Goal: Contribute content: Contribute content

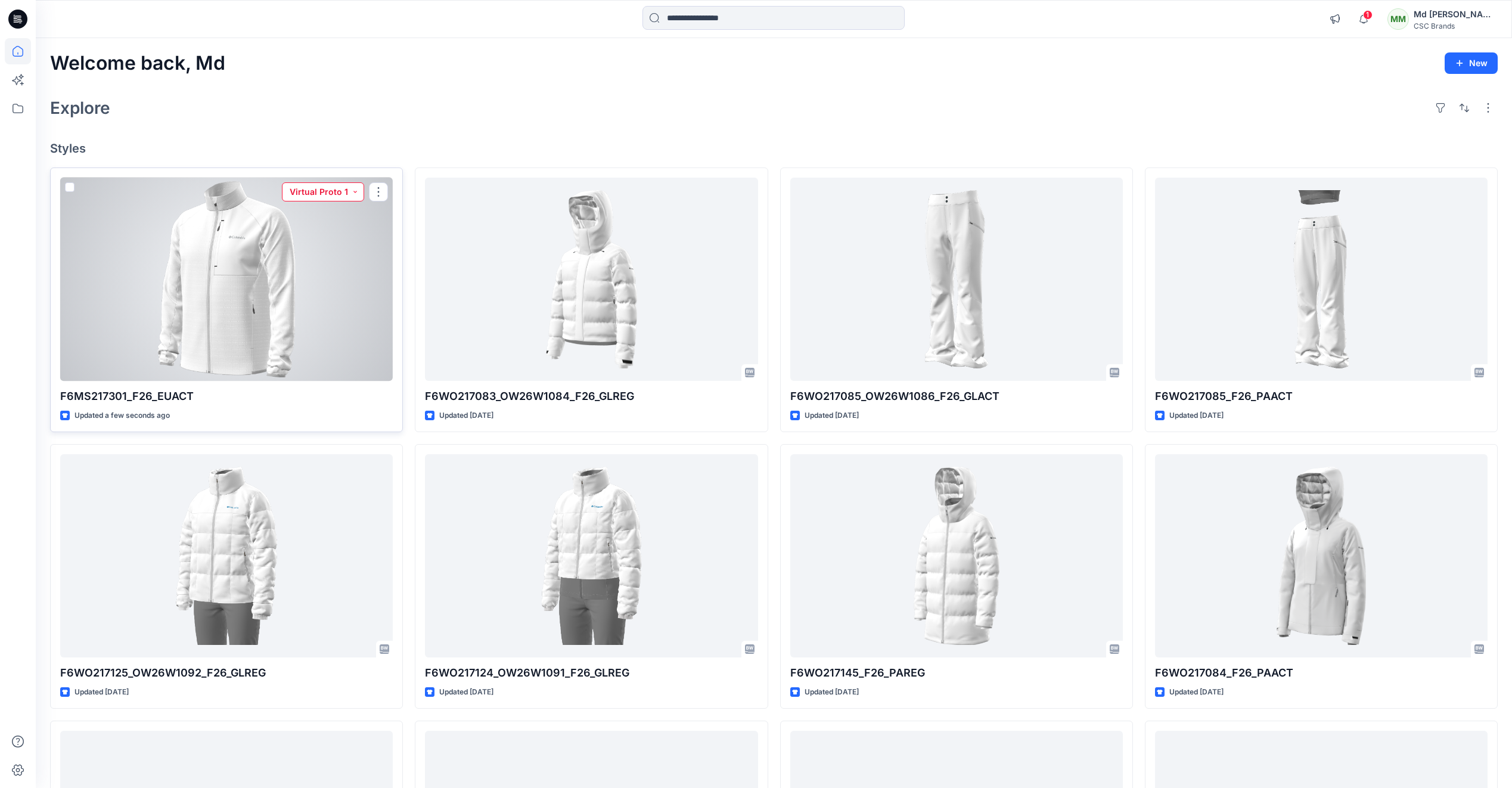
click at [356, 190] on button "Virtual Proto 1" at bounding box center [323, 192] width 82 height 19
click at [311, 272] on p "Virtual Proto 2" at bounding box center [309, 273] width 56 height 15
click at [285, 311] on div at bounding box center [226, 279] width 333 height 203
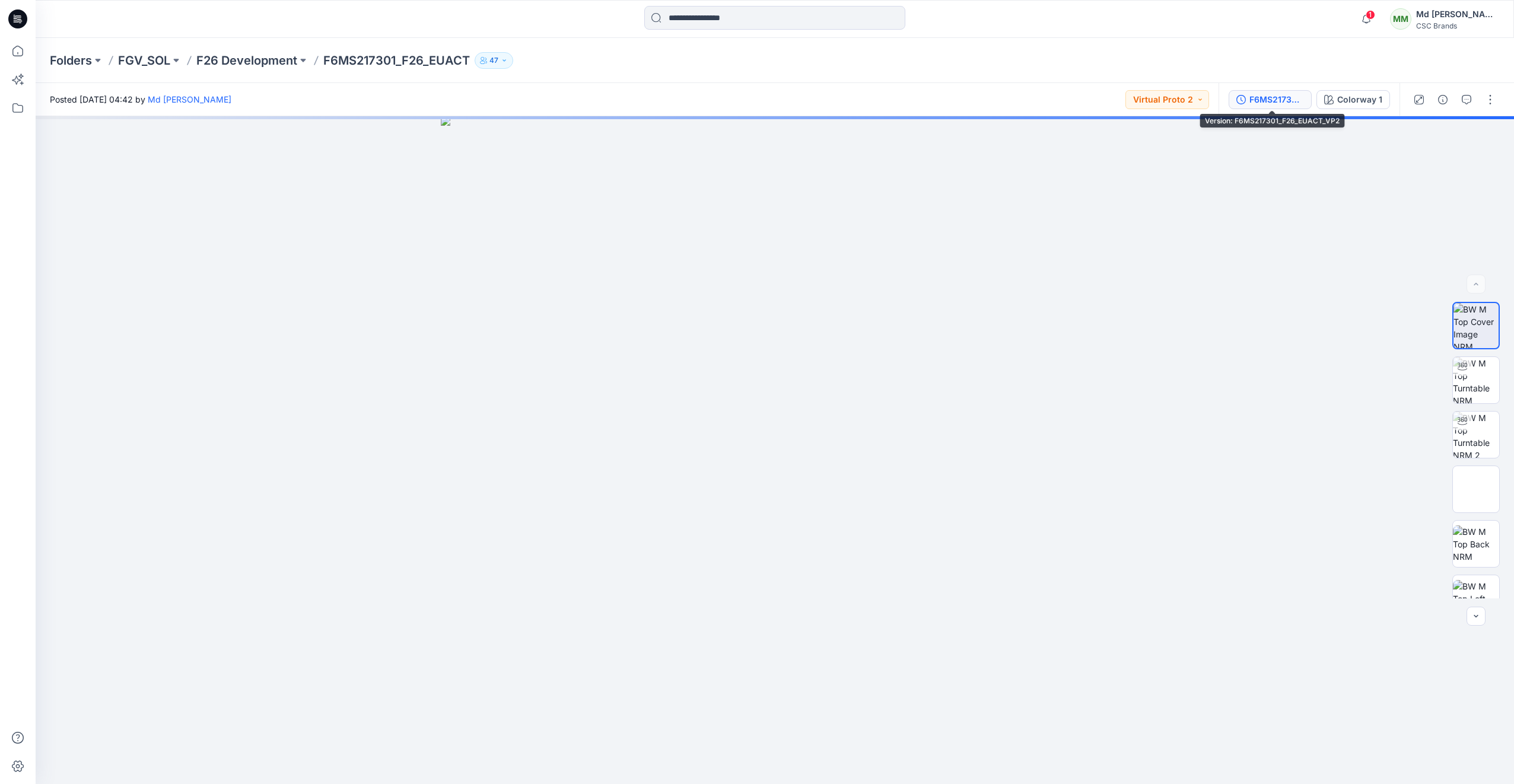
click at [1270, 101] on div "F6MS217301_F26_EUACT_VP2" at bounding box center [1277, 99] width 55 height 13
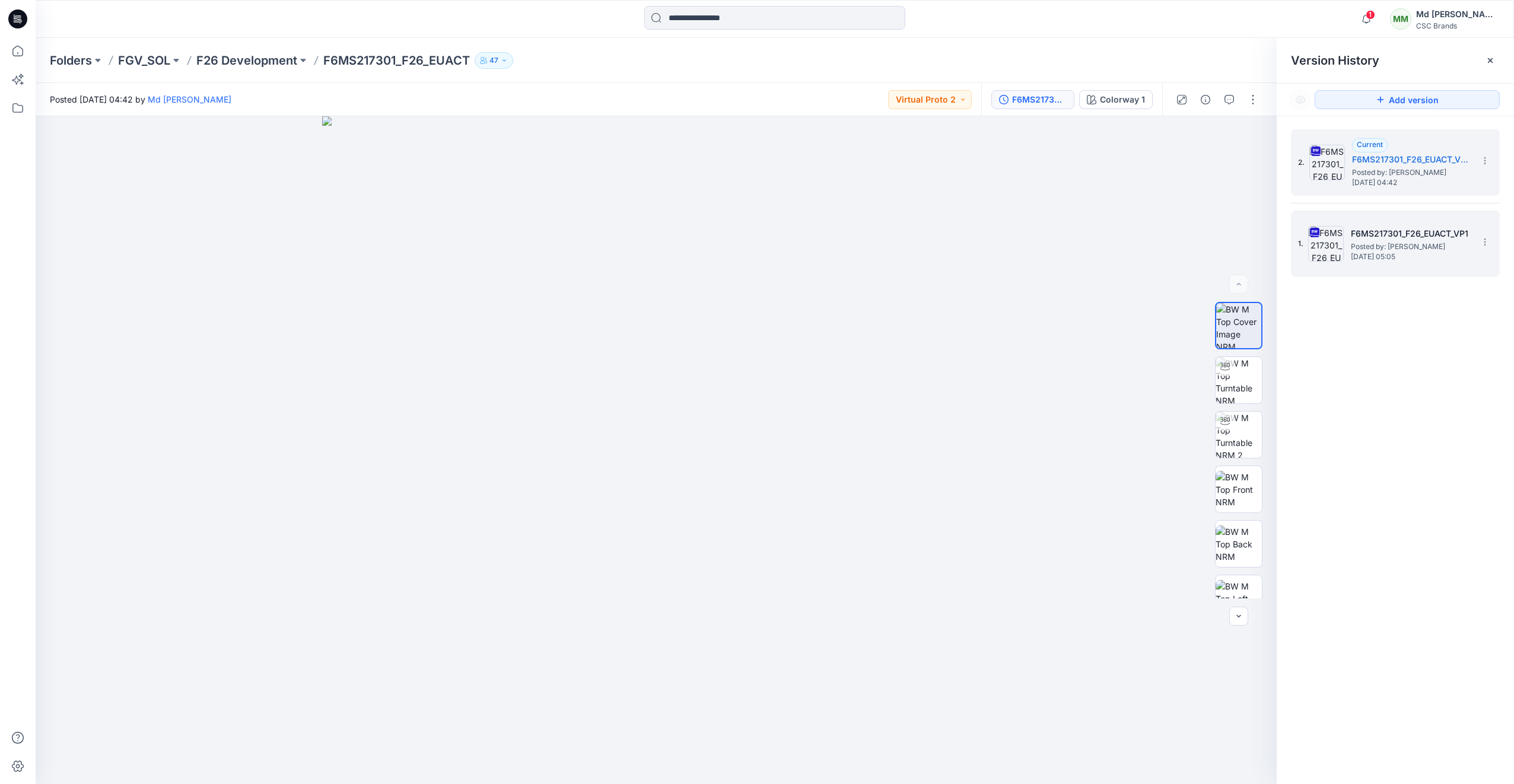
click at [1399, 236] on h5 "F6MS217301_F26_EUACT_VP1" at bounding box center [1410, 234] width 118 height 14
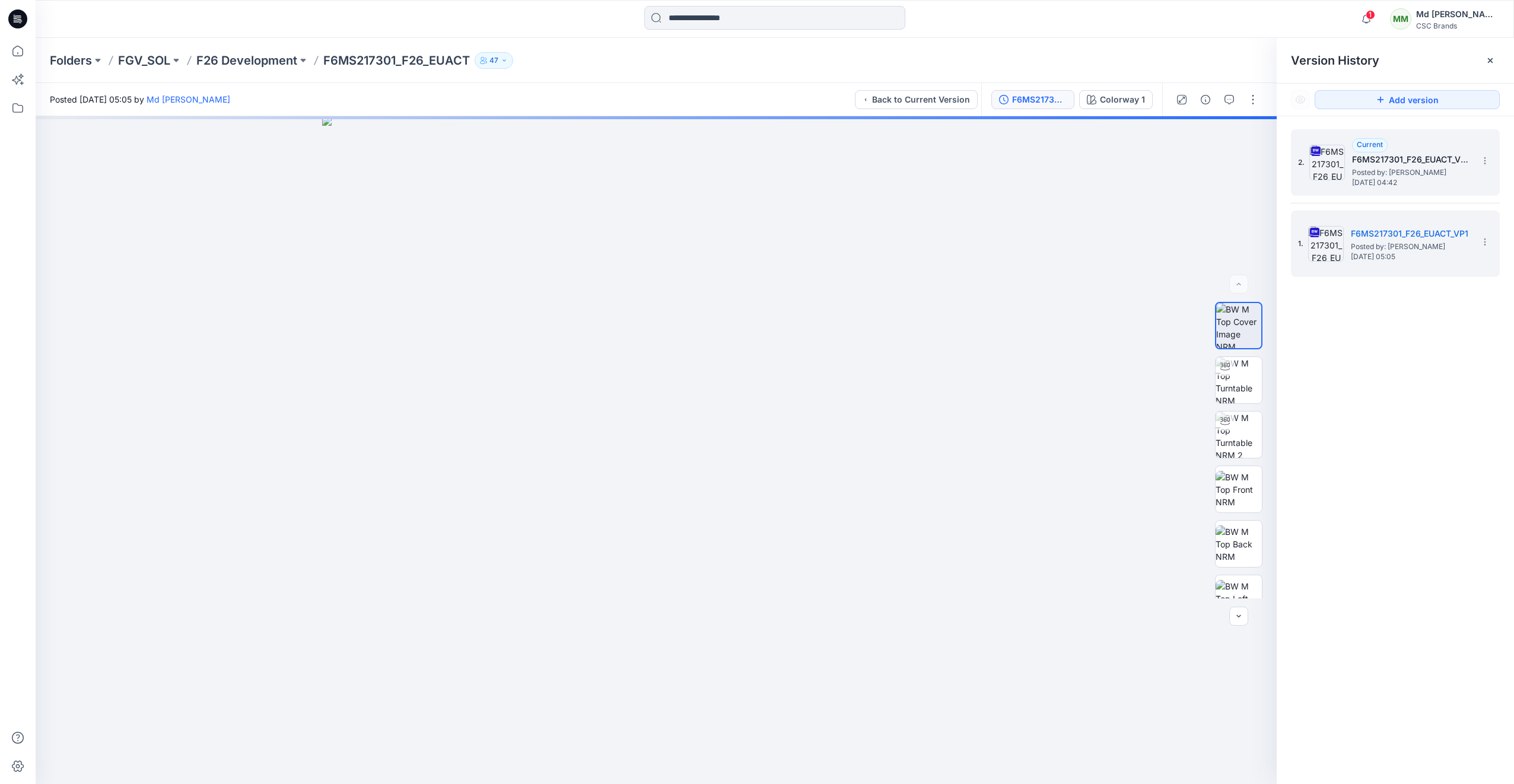
click at [1396, 168] on span "Posted by: Md Mawdud" at bounding box center [1411, 173] width 118 height 12
click at [1396, 249] on span "Posted by: Md Mawdud" at bounding box center [1410, 246] width 118 height 12
click at [1386, 171] on span "Posted by: Md Mawdud" at bounding box center [1411, 173] width 118 height 12
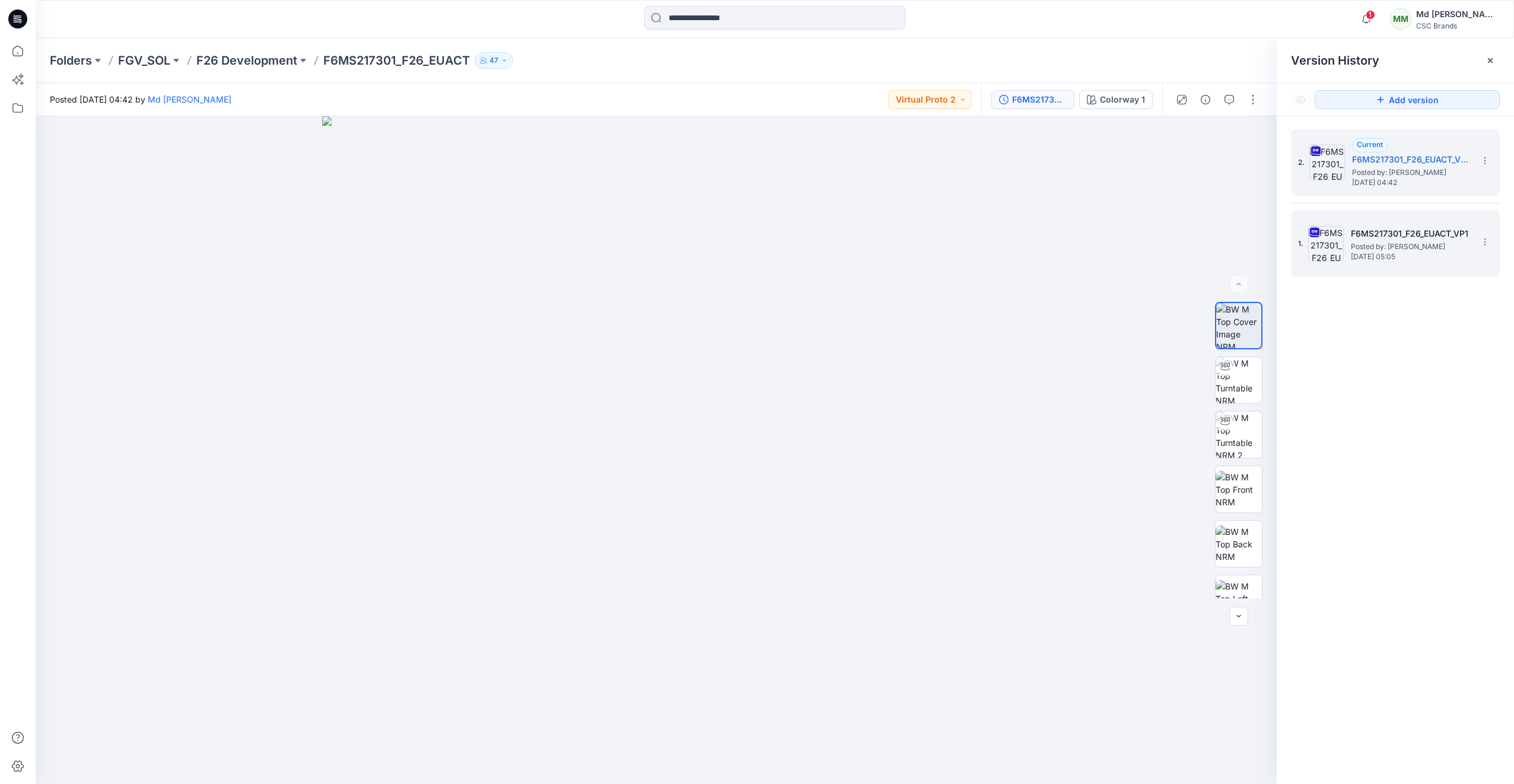
click at [1375, 246] on span "Posted by: Md Mawdud" at bounding box center [1410, 246] width 118 height 12
click at [1372, 167] on span "Posted by: Md Mawdud" at bounding box center [1411, 173] width 118 height 12
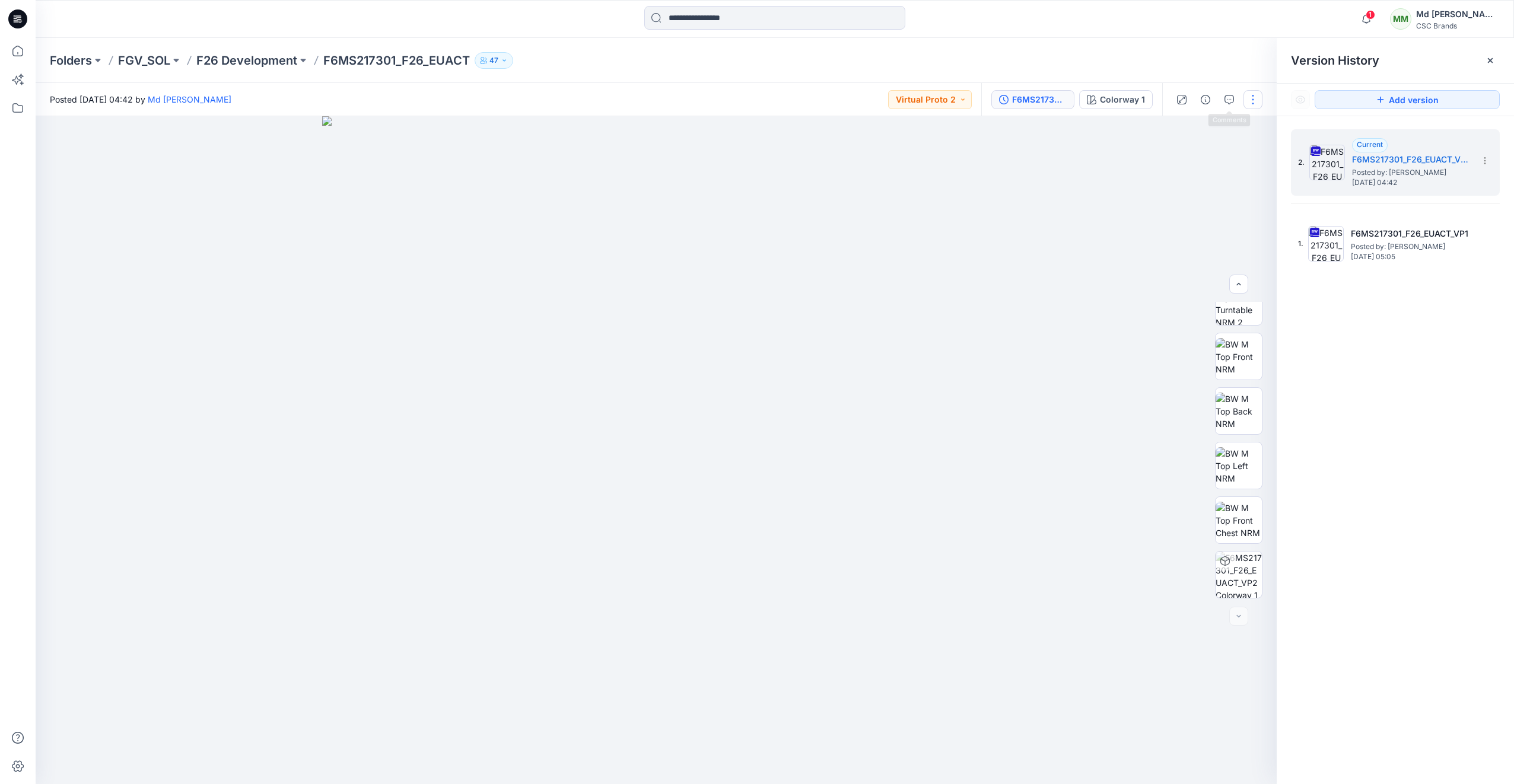
click at [1253, 98] on button "button" at bounding box center [1253, 99] width 19 height 19
click at [1210, 156] on button "Edit" at bounding box center [1203, 160] width 109 height 22
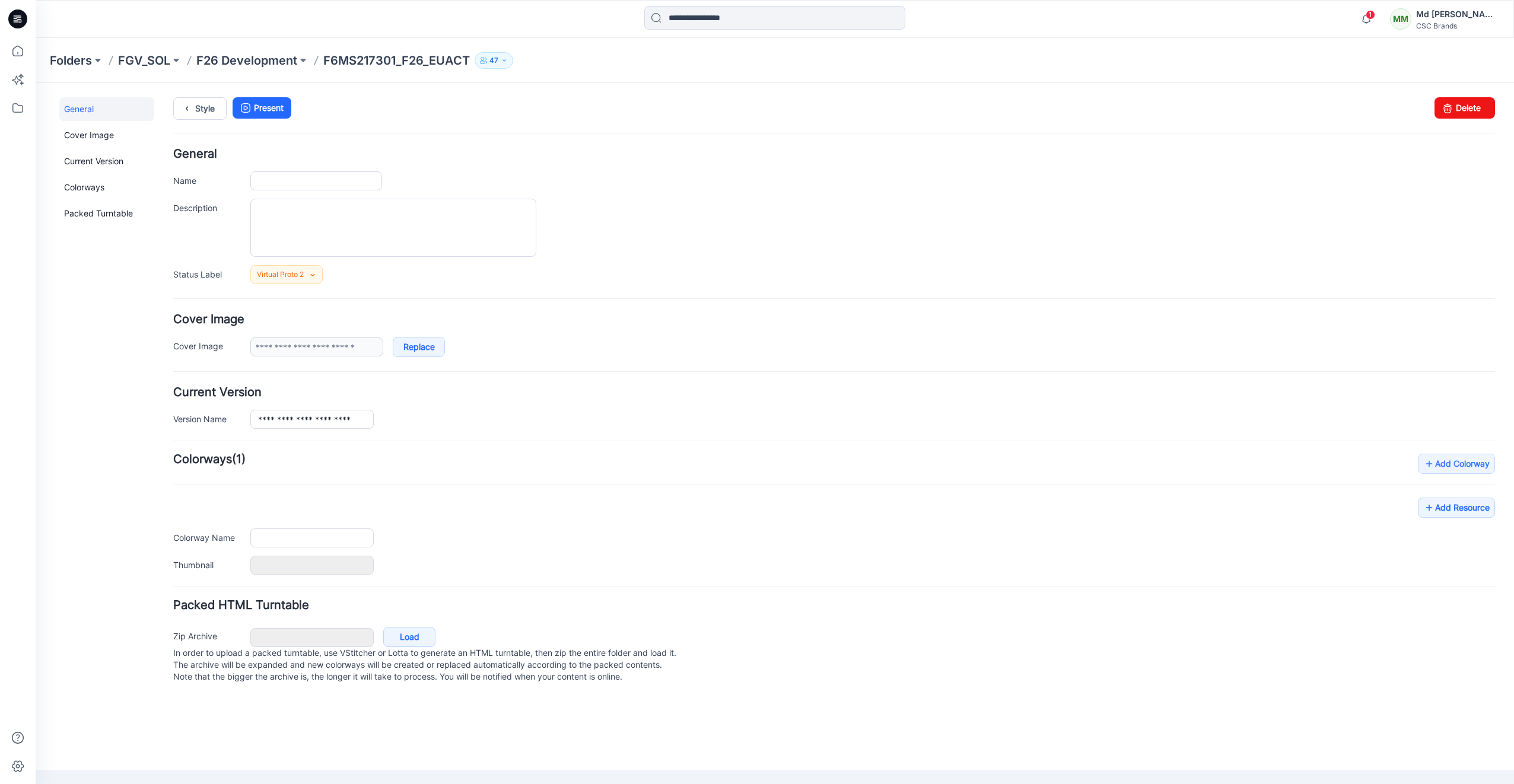
type input "**********"
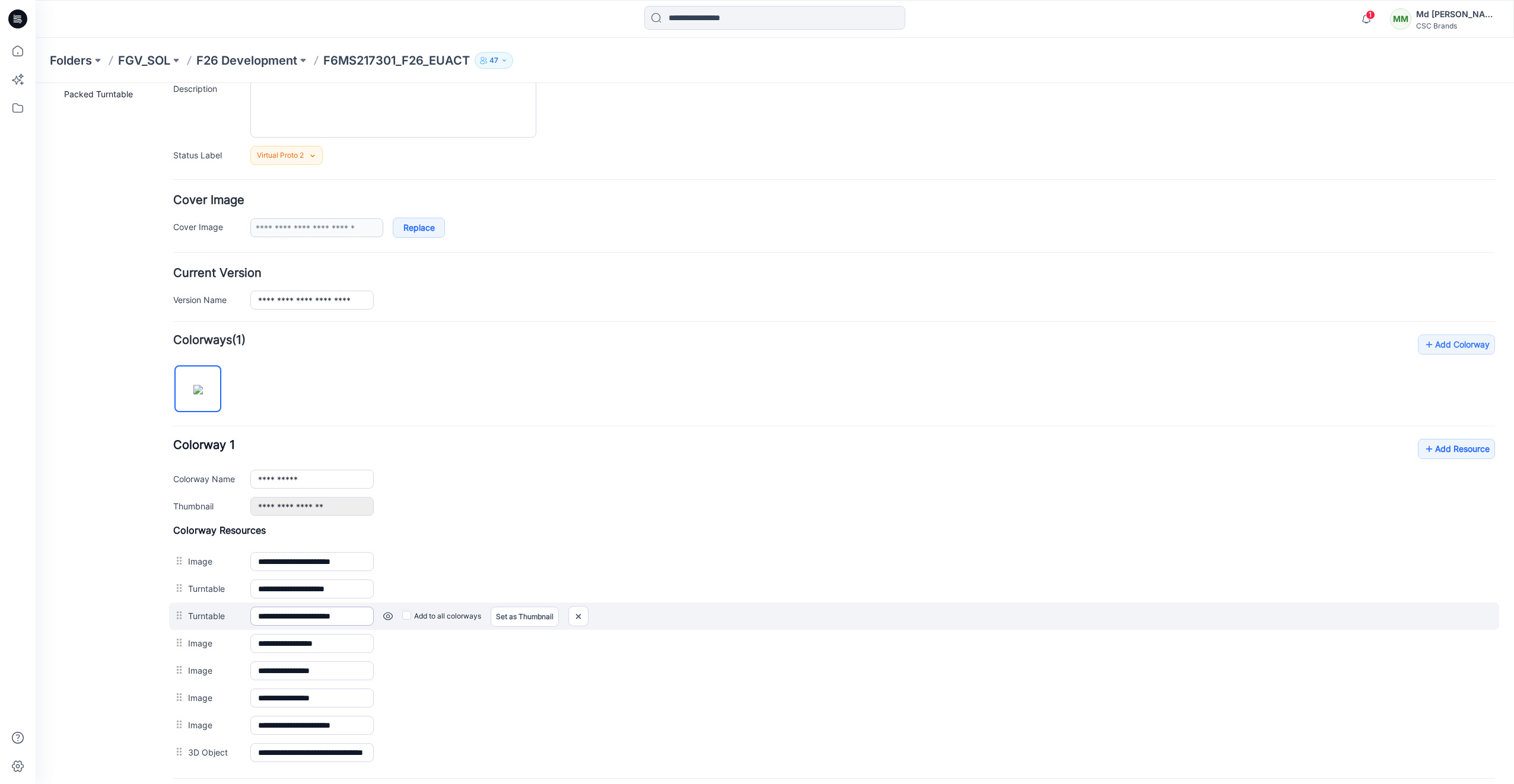
scroll to position [237, 0]
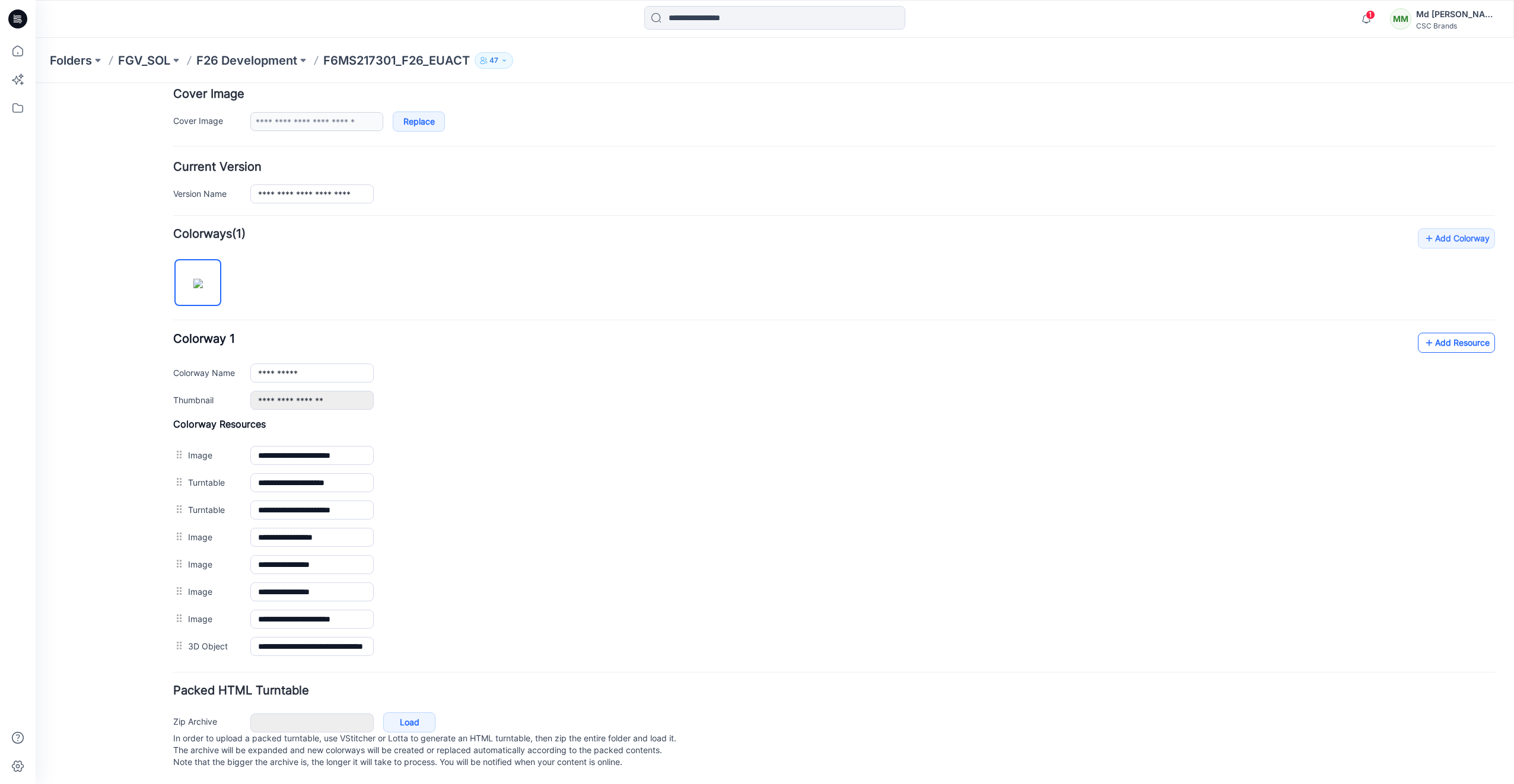
click at [1426, 332] on link "Add Resource" at bounding box center [1456, 343] width 77 height 20
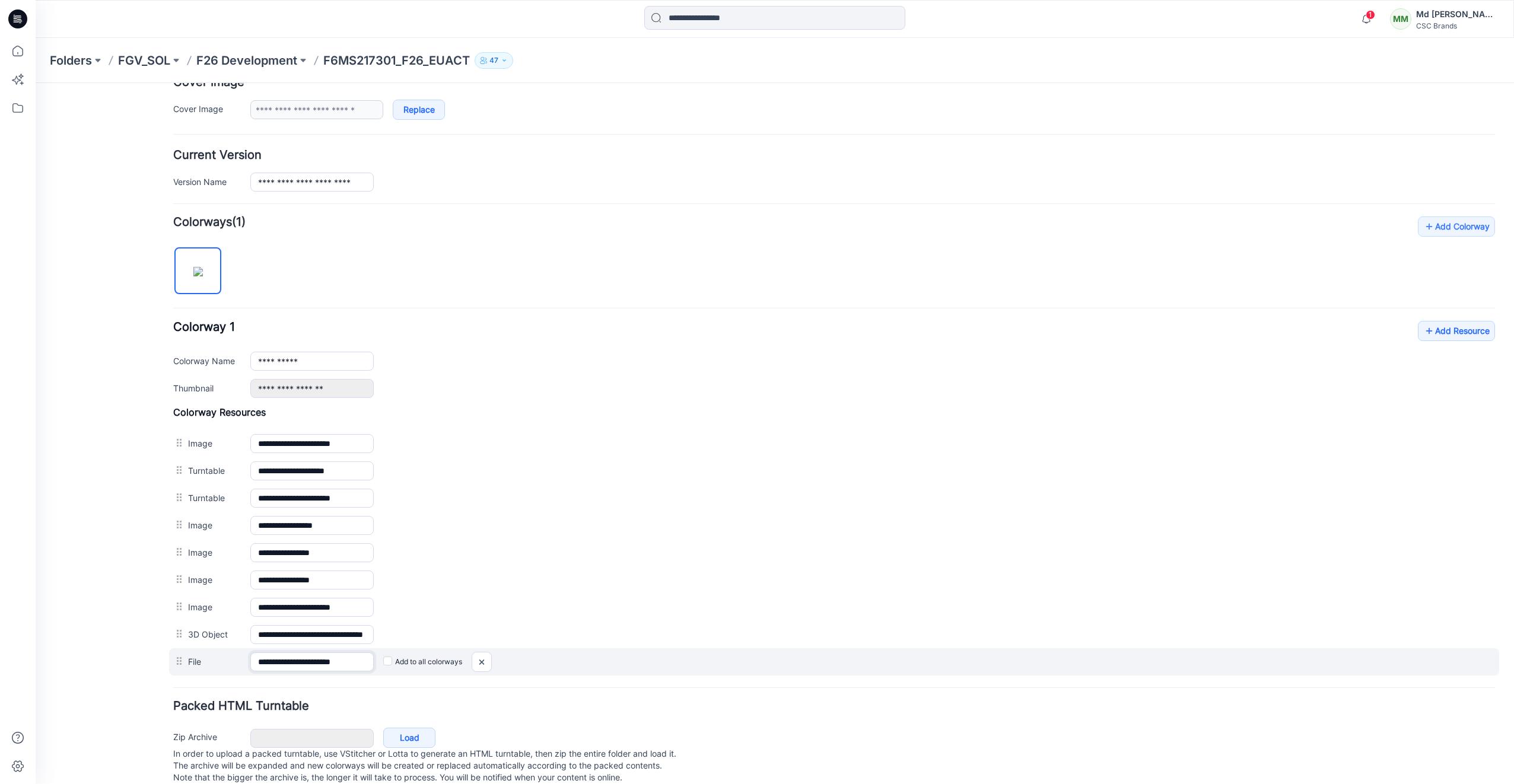
scroll to position [0, 4]
drag, startPoint x: 333, startPoint y: 661, endPoint x: 419, endPoint y: 672, distance: 86.7
click at [419, 672] on div "**********" at bounding box center [834, 662] width 1330 height 27
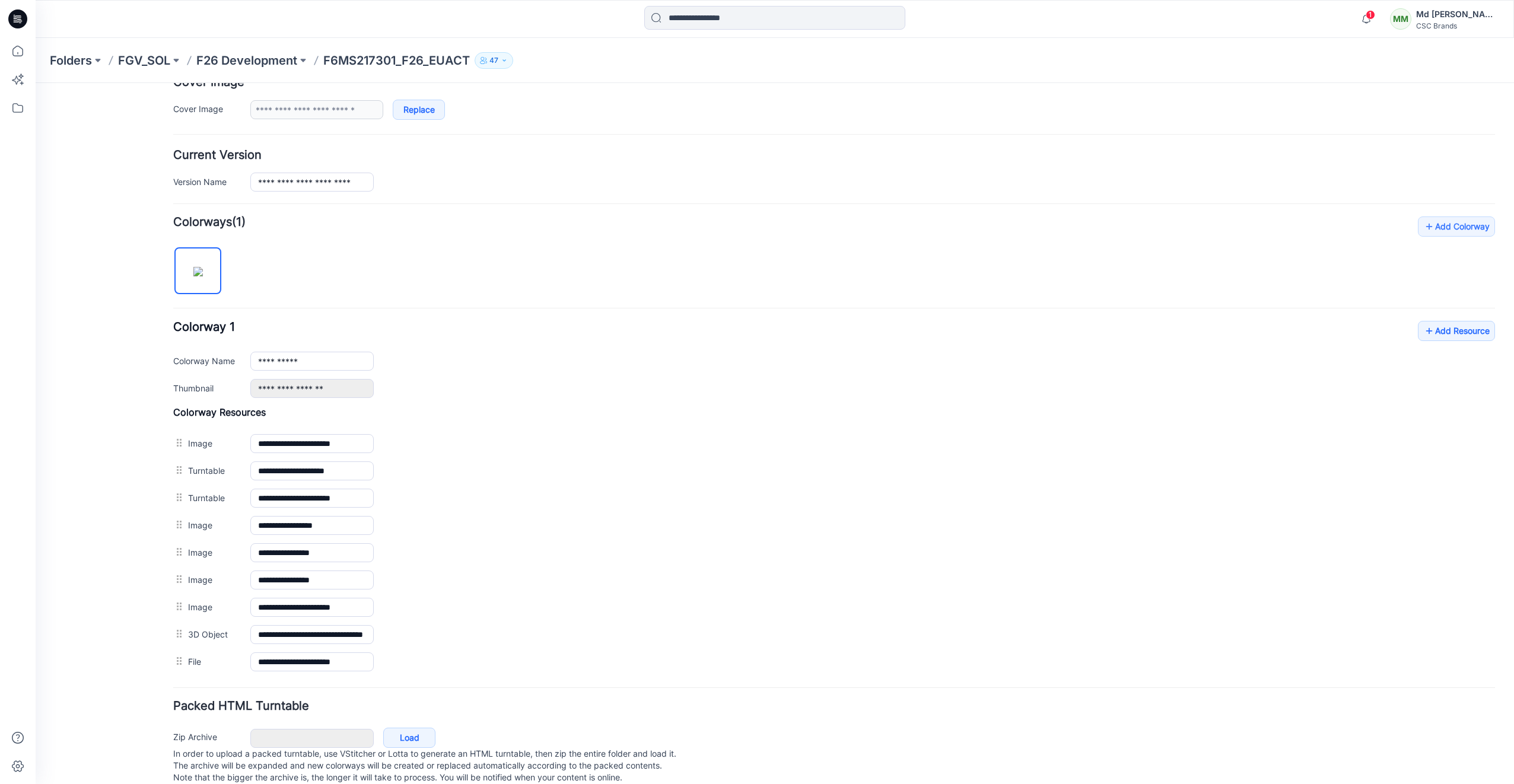
scroll to position [0, 0]
click at [113, 638] on div "General Cover Image Current Version Colorways Packed Turntable" at bounding box center [106, 330] width 95 height 940
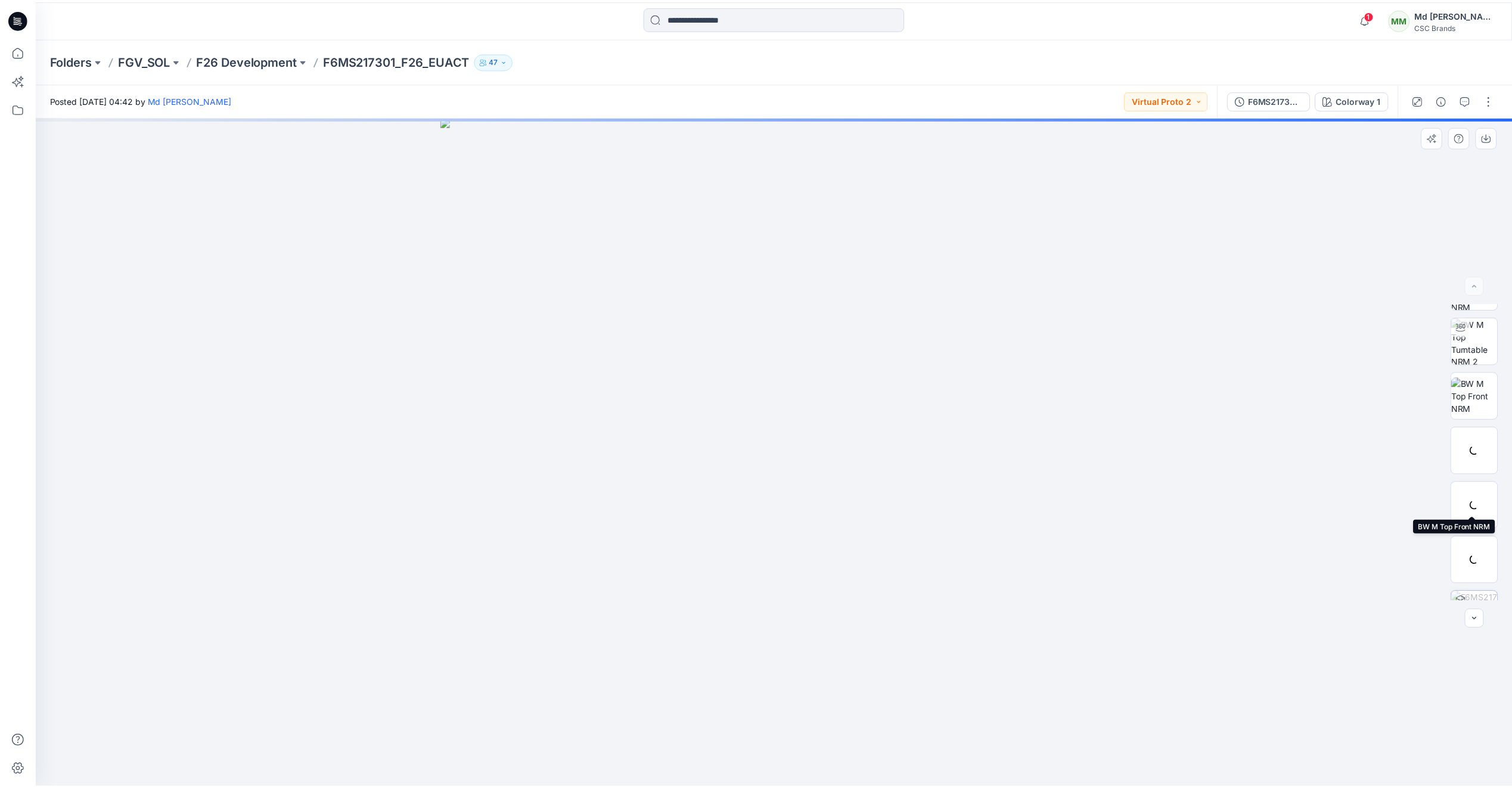
scroll to position [189, 0]
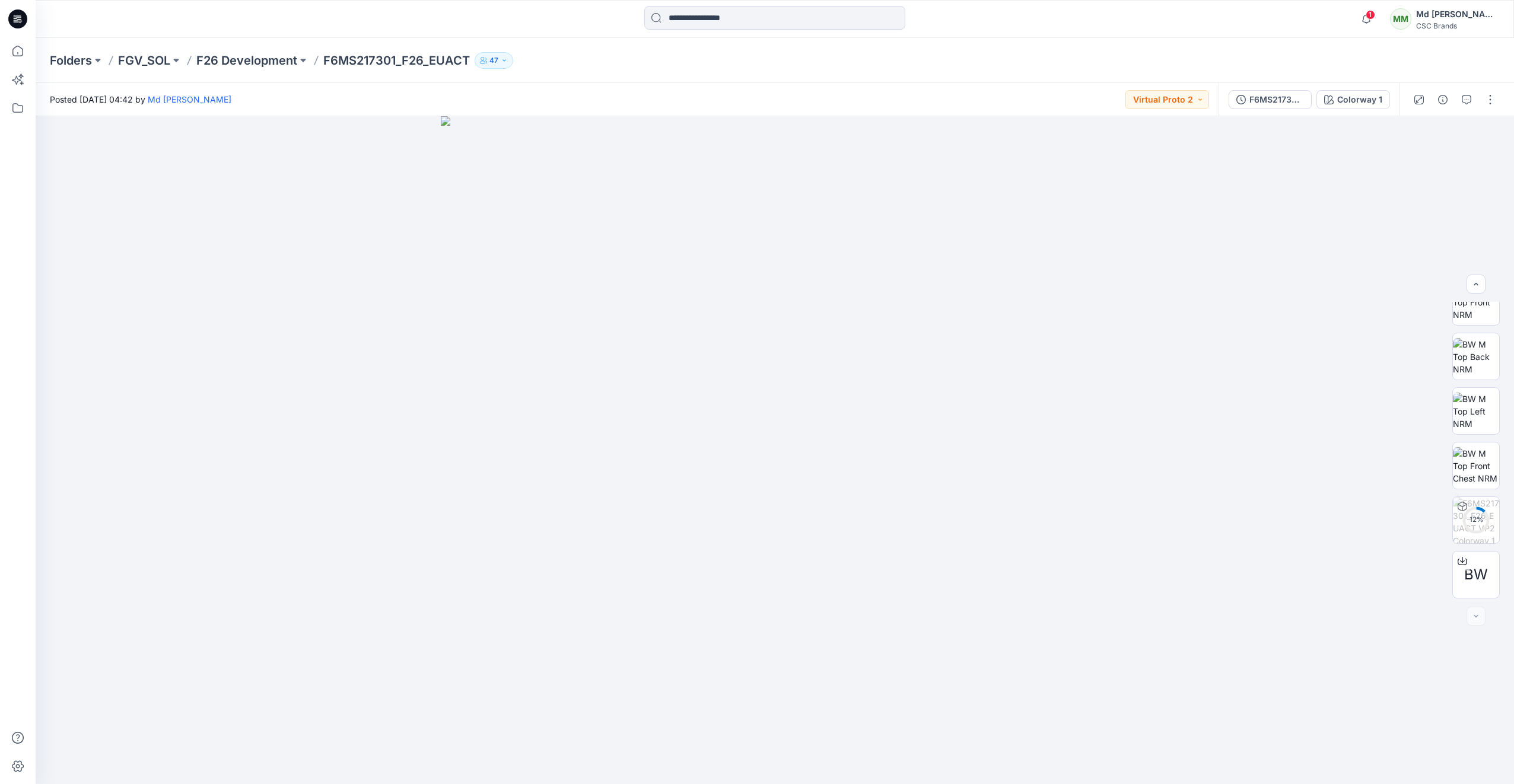
click at [21, 18] on icon at bounding box center [18, 19] width 19 height 19
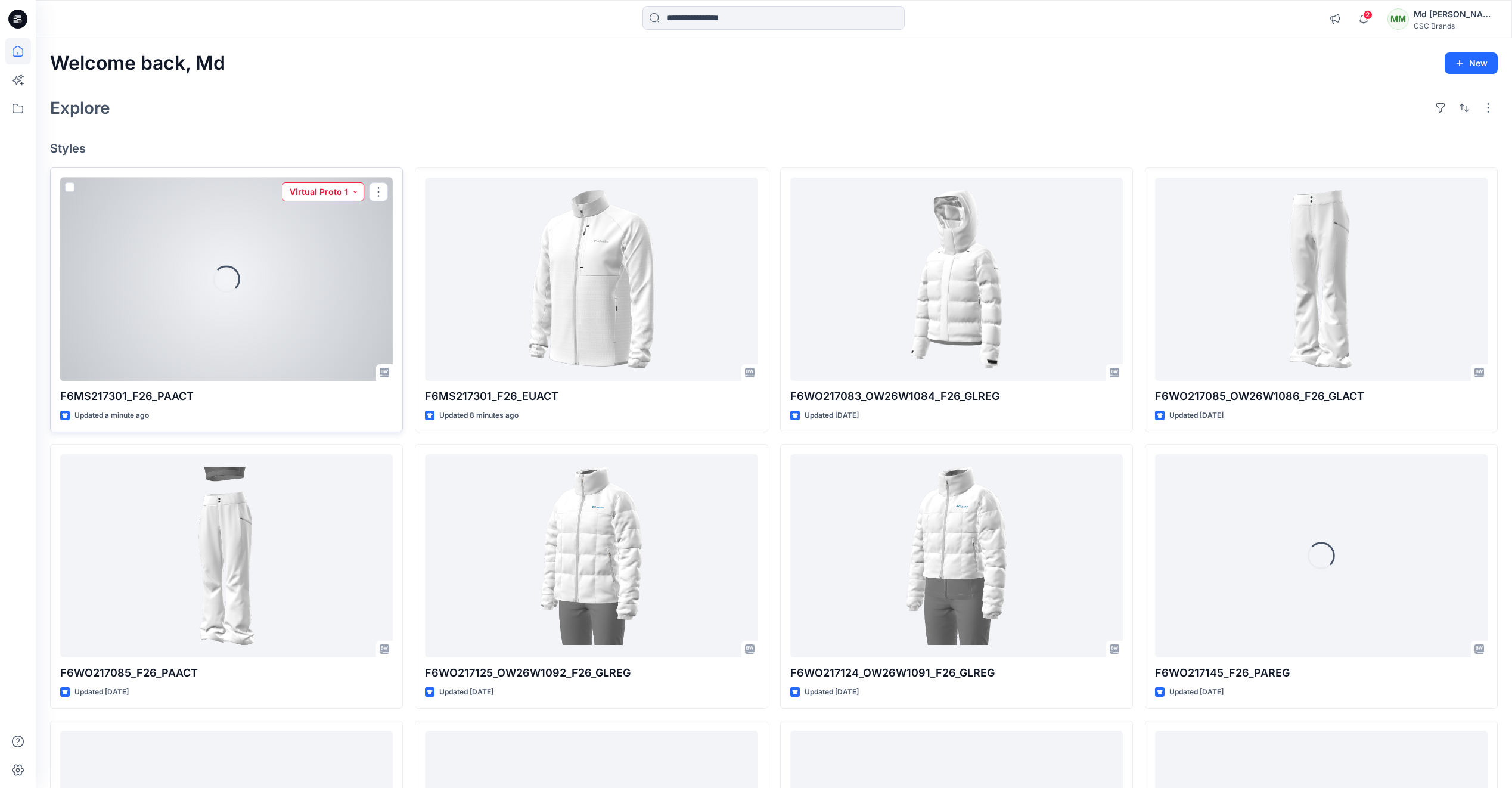
click at [354, 189] on button "Virtual Proto 1" at bounding box center [323, 192] width 82 height 19
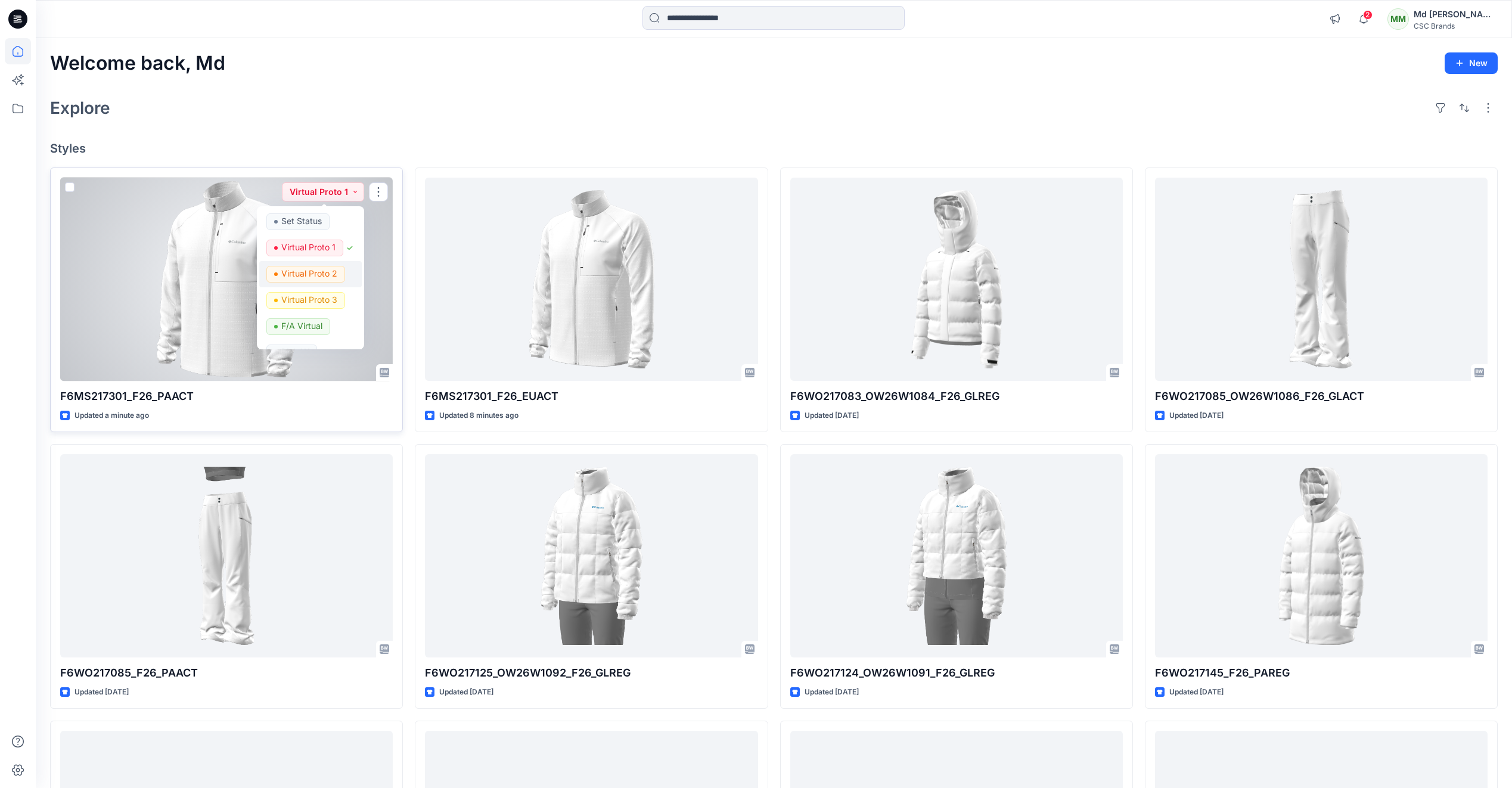
click at [313, 268] on p "Virtual Proto 2" at bounding box center [309, 273] width 56 height 15
click at [265, 300] on div at bounding box center [226, 279] width 333 height 203
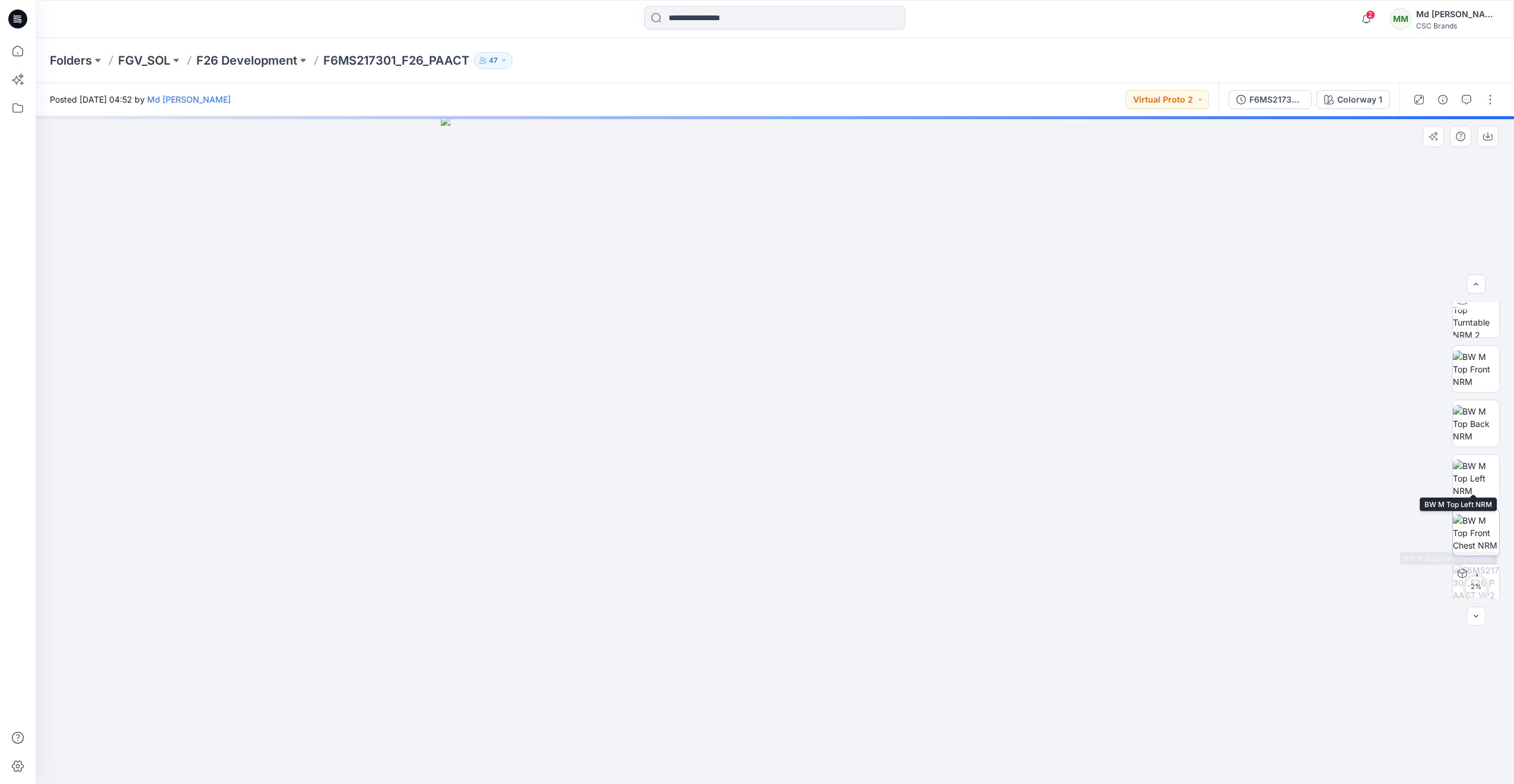
scroll to position [133, 0]
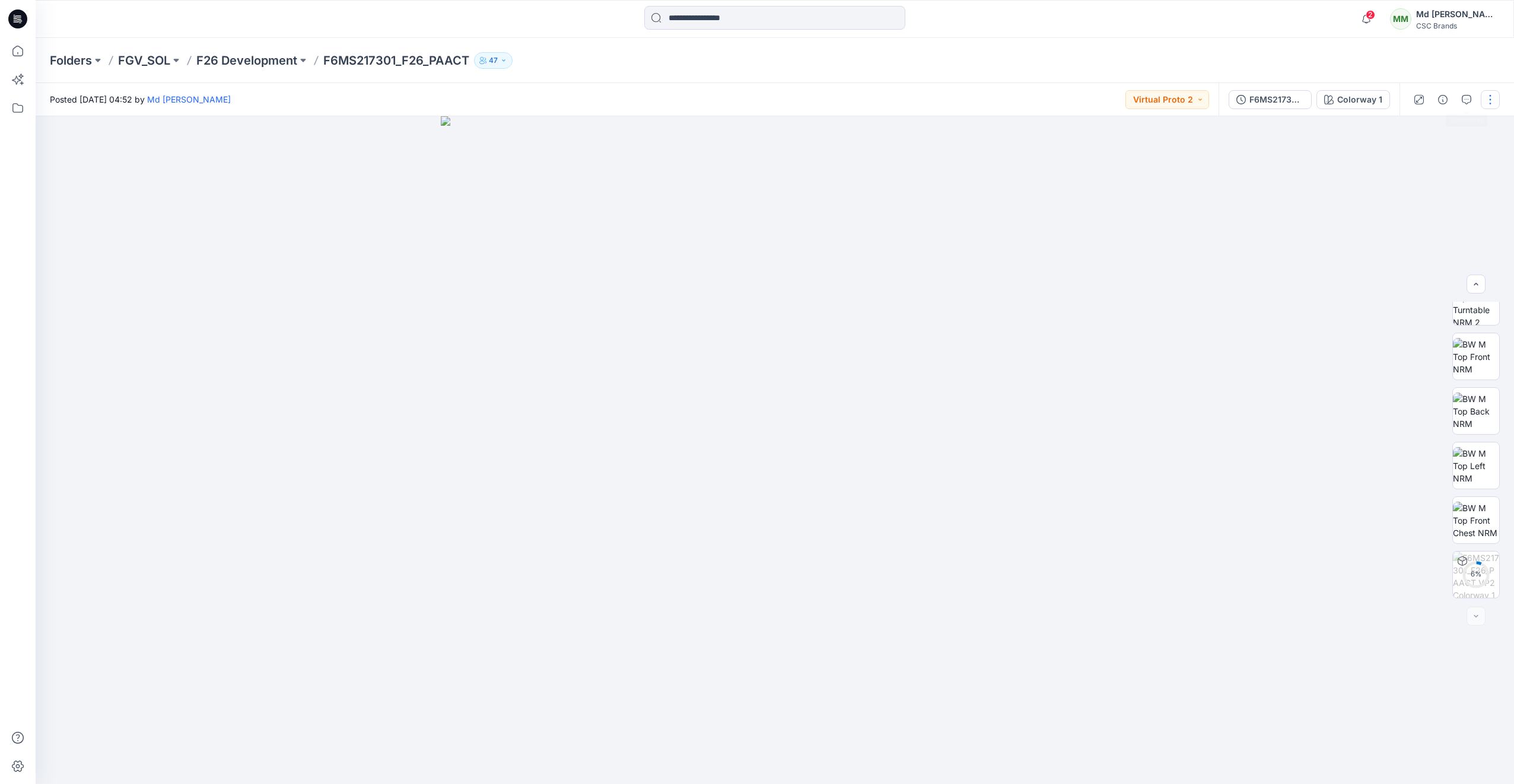
click at [1489, 105] on button "button" at bounding box center [1490, 99] width 19 height 19
click at [1428, 165] on button "Edit" at bounding box center [1440, 160] width 109 height 22
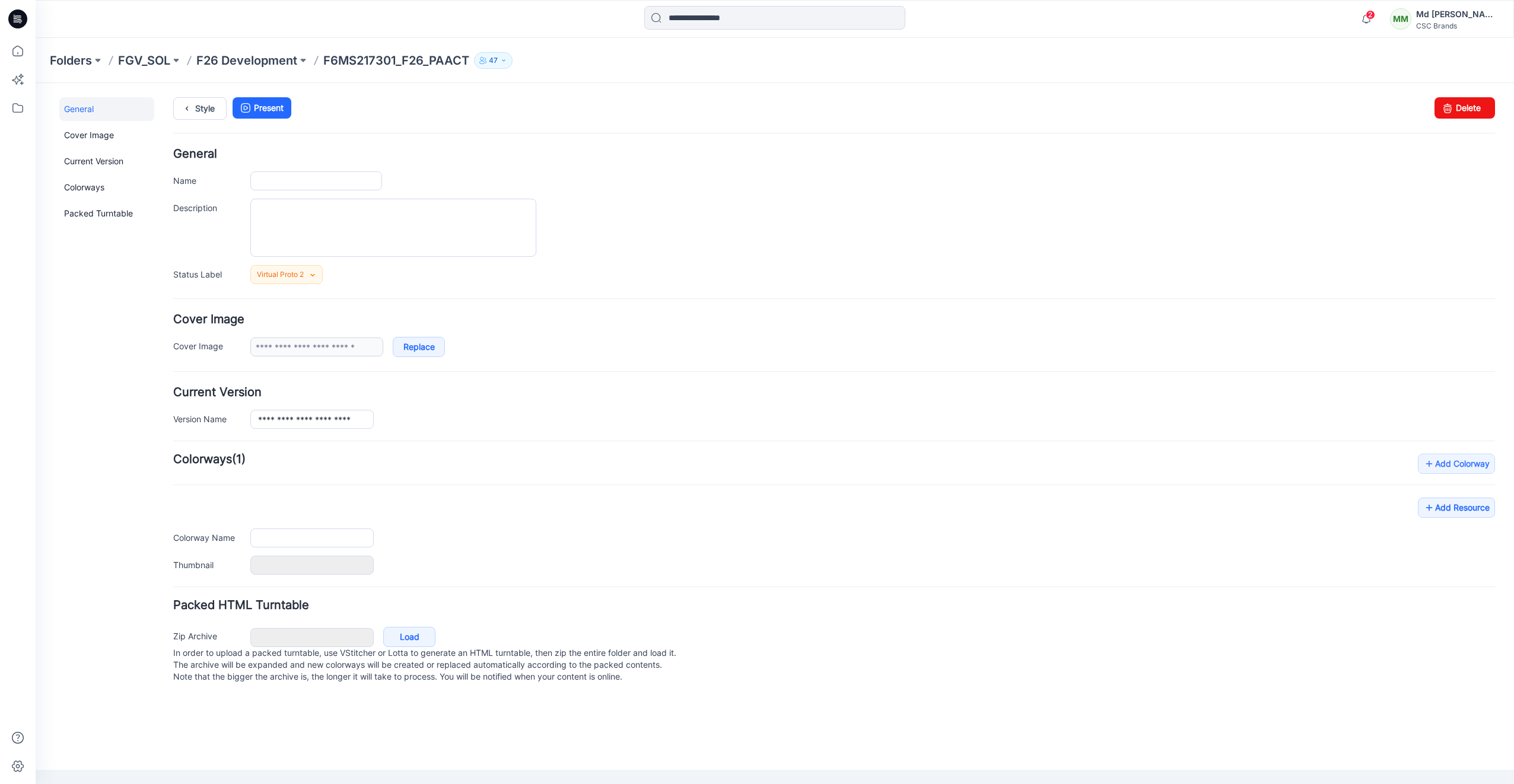
type input "**********"
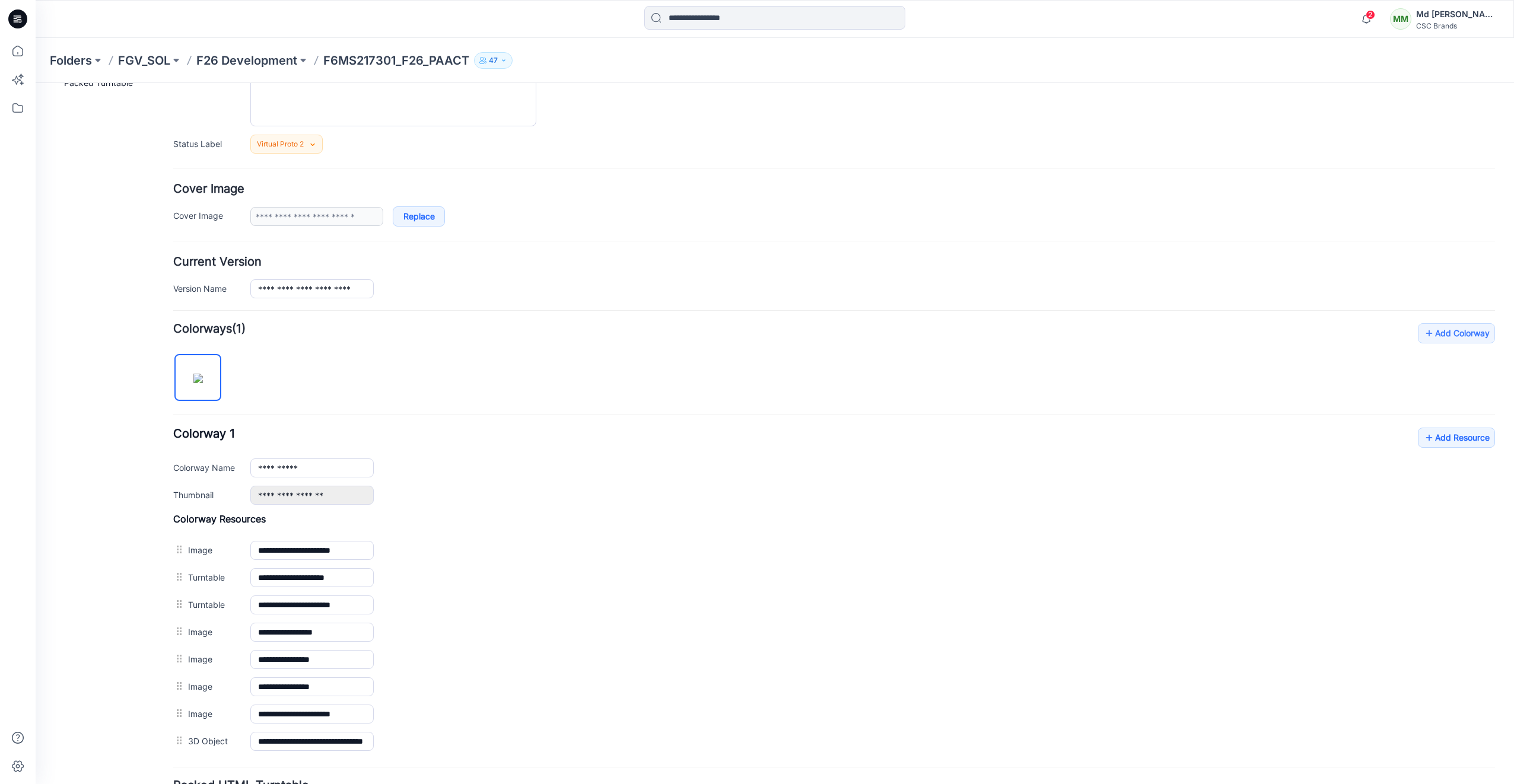
scroll to position [237, 0]
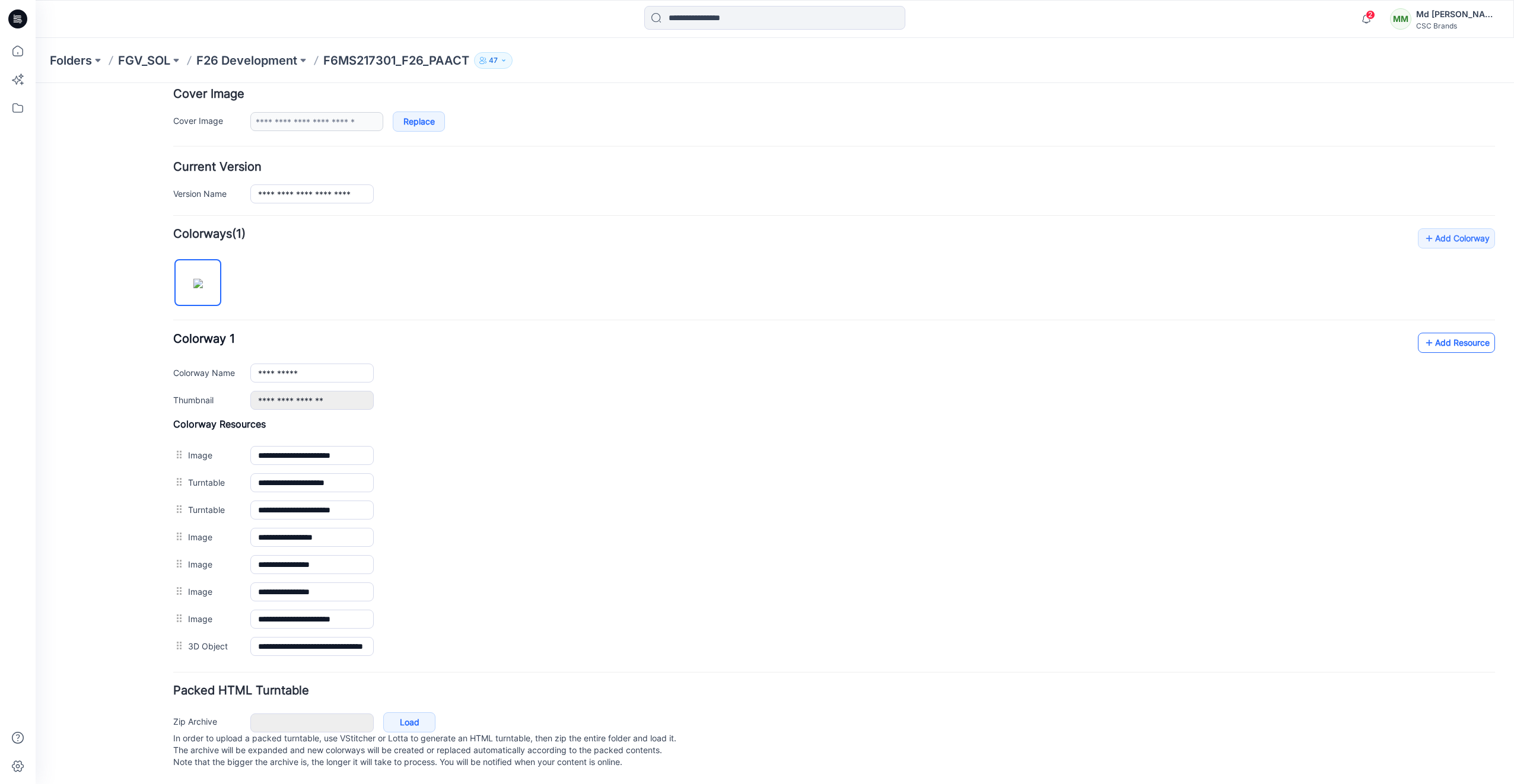
click at [1439, 332] on link "Add Resource" at bounding box center [1456, 343] width 77 height 20
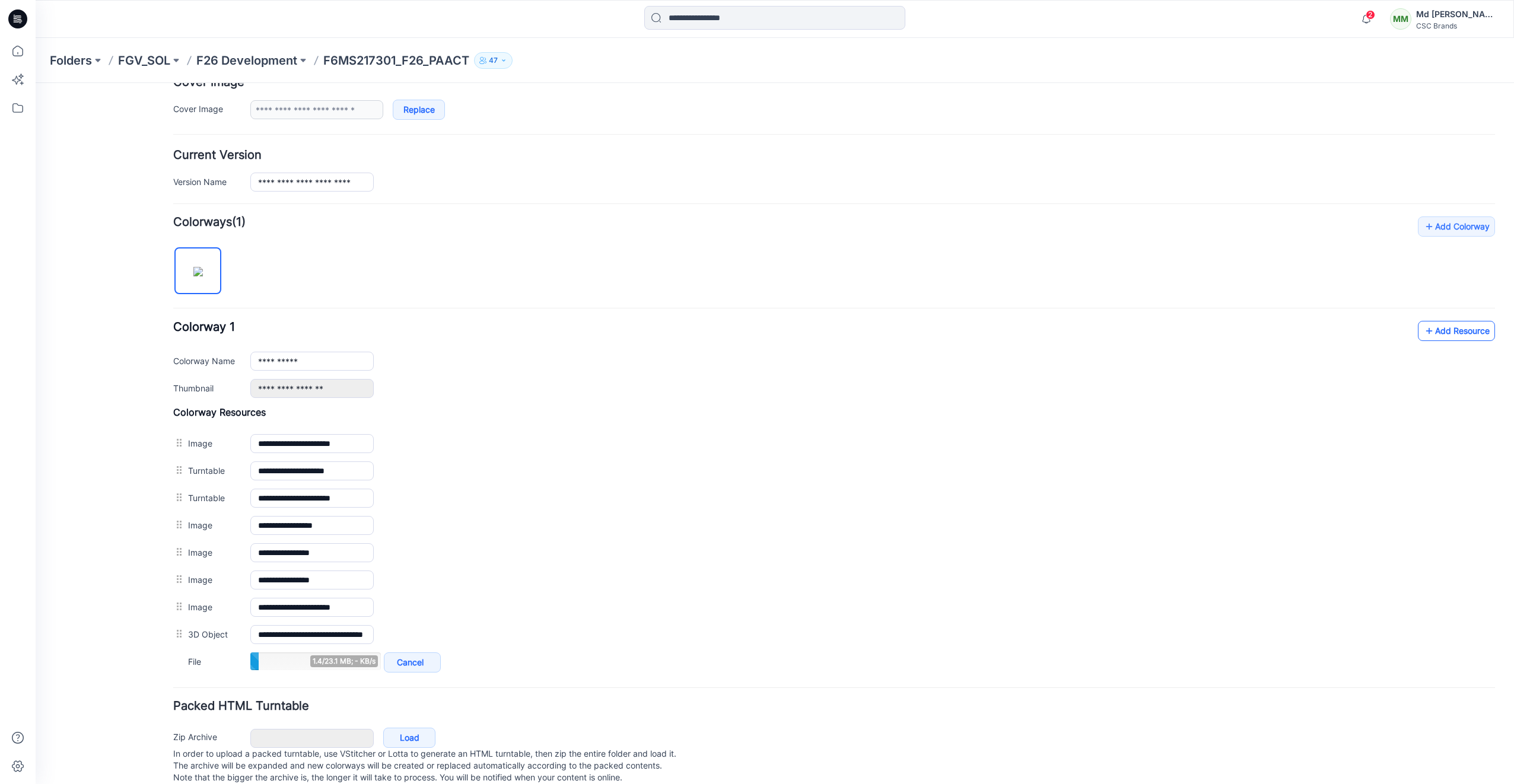
click at [1443, 339] on link "Add Resource" at bounding box center [1456, 331] width 77 height 20
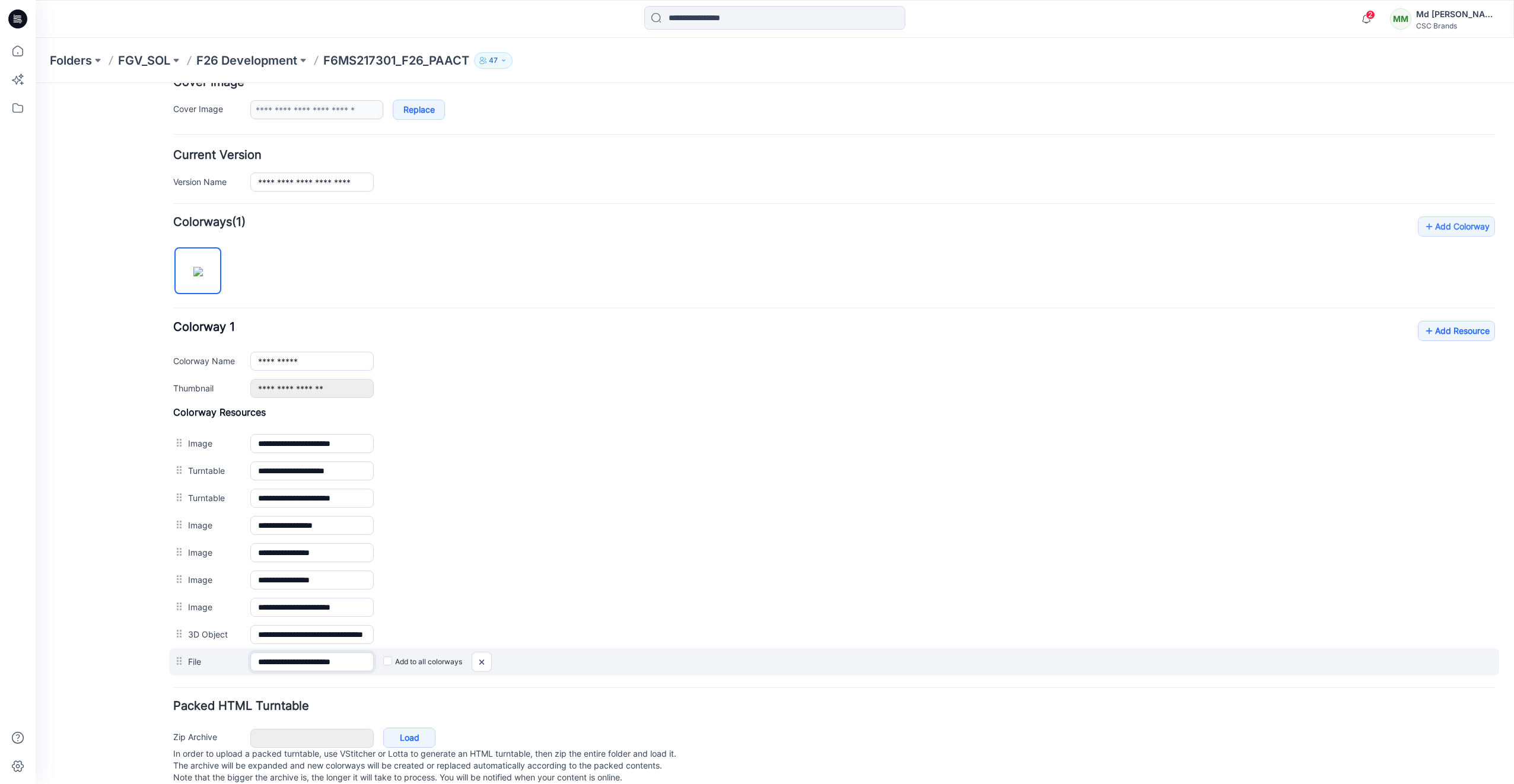
scroll to position [0, 3]
drag, startPoint x: 300, startPoint y: 660, endPoint x: 390, endPoint y: 674, distance: 91.1
click at [380, 682] on form "**********" at bounding box center [834, 349] width 1322 height 877
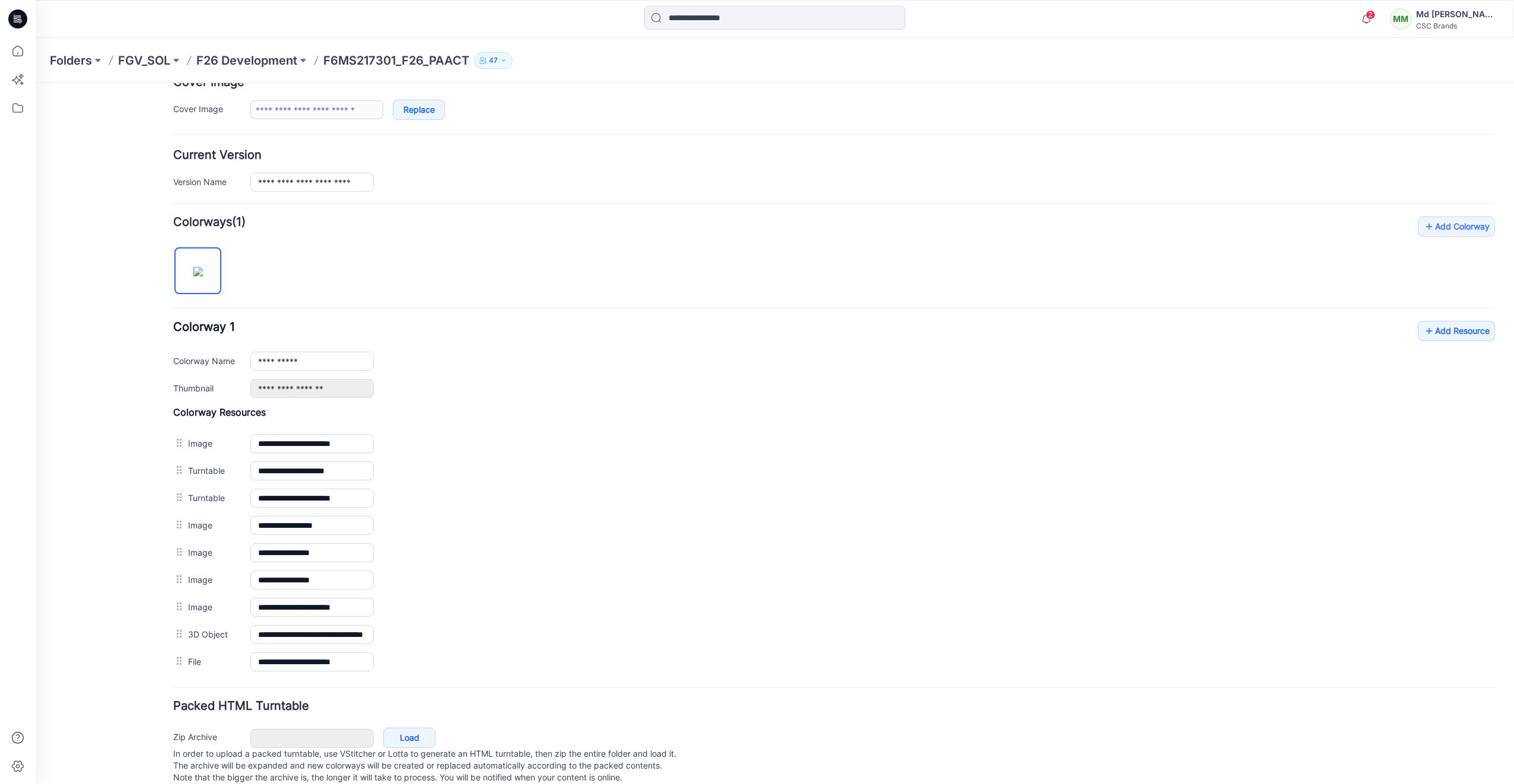
click at [83, 567] on div "General Cover Image Current Version Colorways Packed Turntable" at bounding box center [106, 330] width 95 height 940
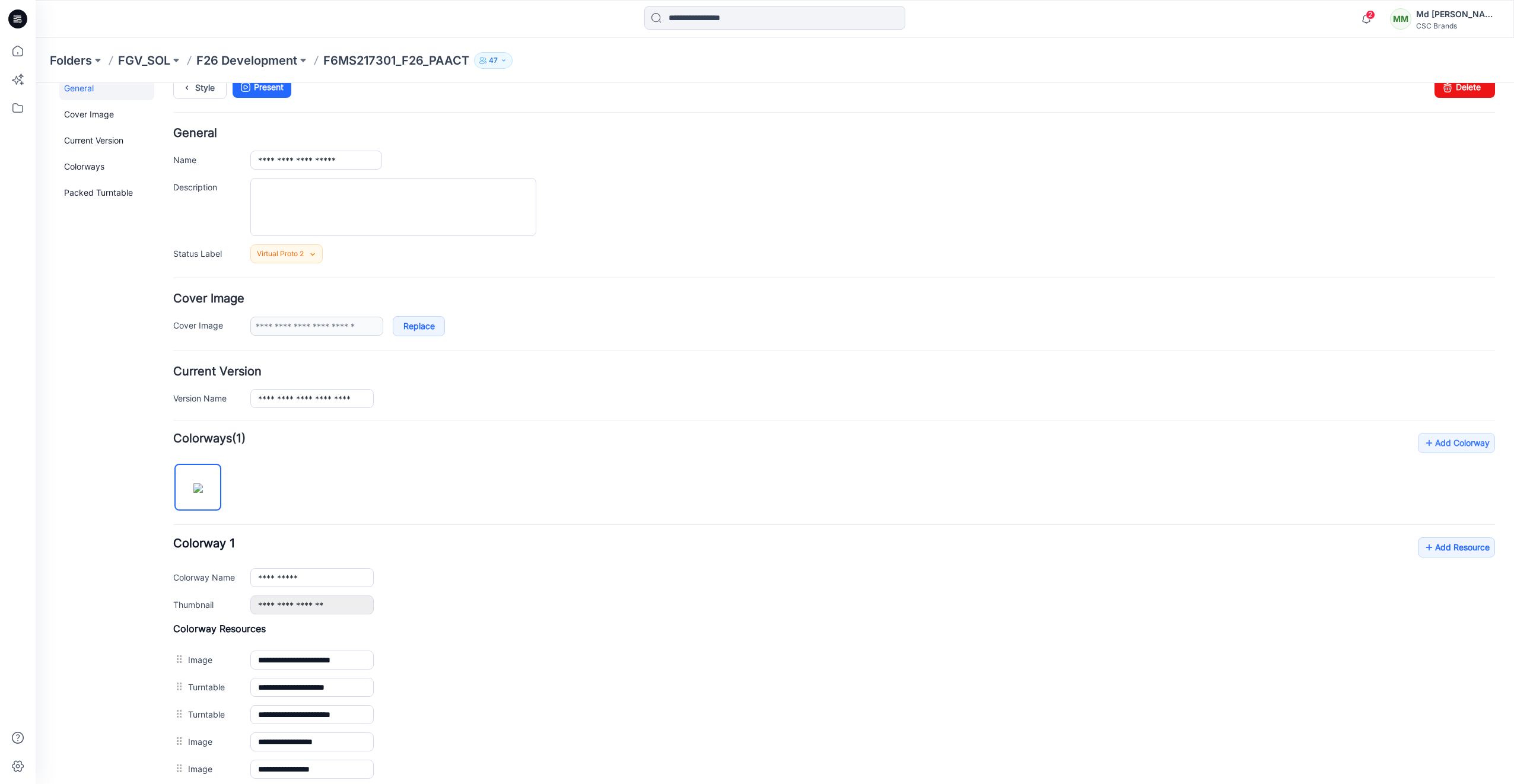
scroll to position [0, 0]
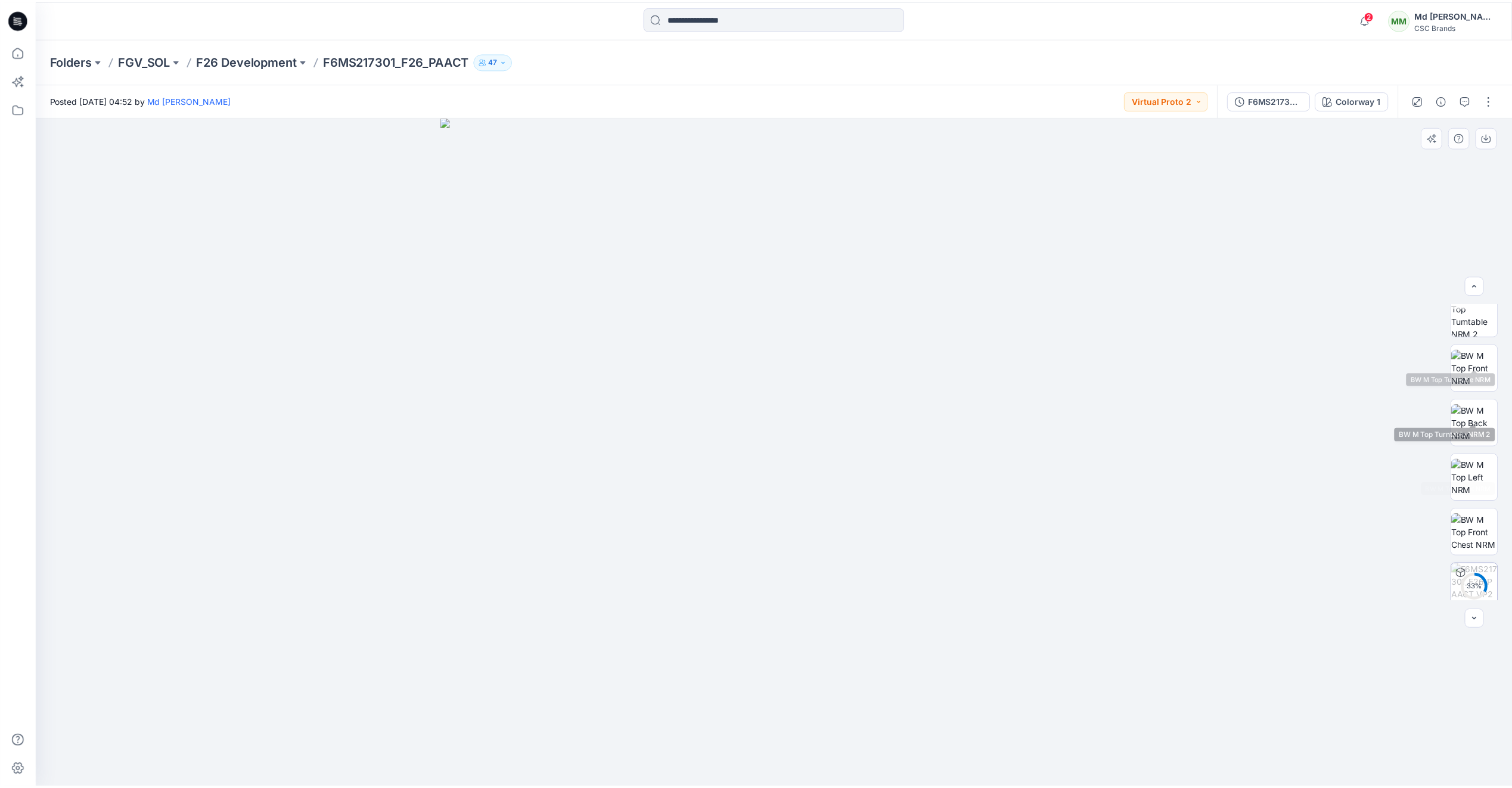
scroll to position [189, 0]
click at [22, 21] on icon at bounding box center [20, 21] width 4 height 1
